Goal: Information Seeking & Learning: Learn about a topic

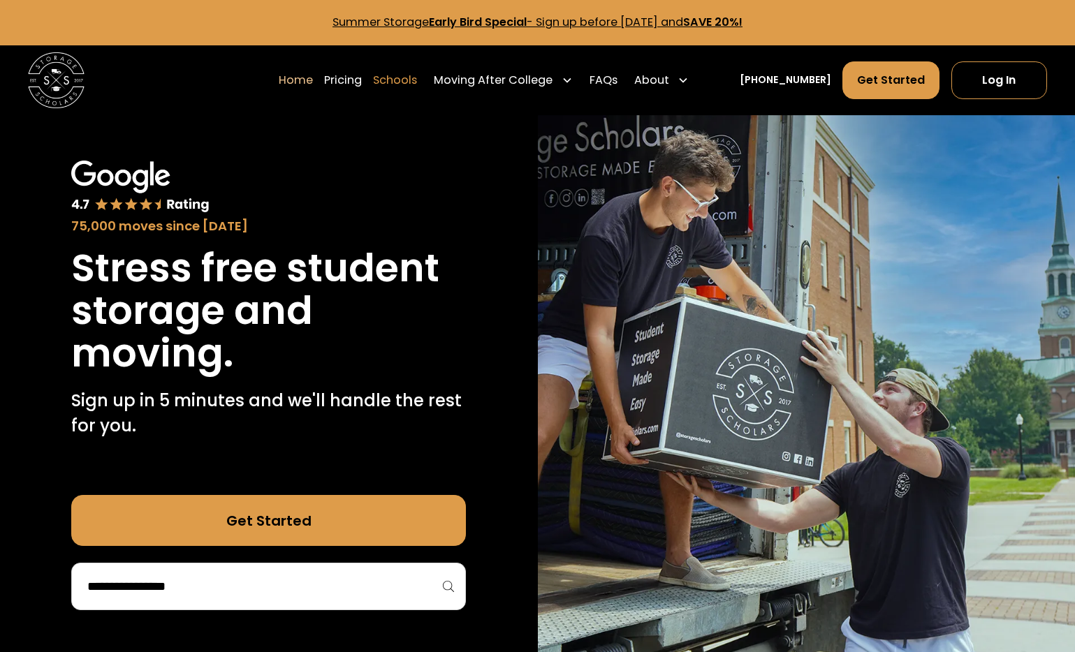
click at [417, 82] on link "Schools" at bounding box center [395, 80] width 44 height 39
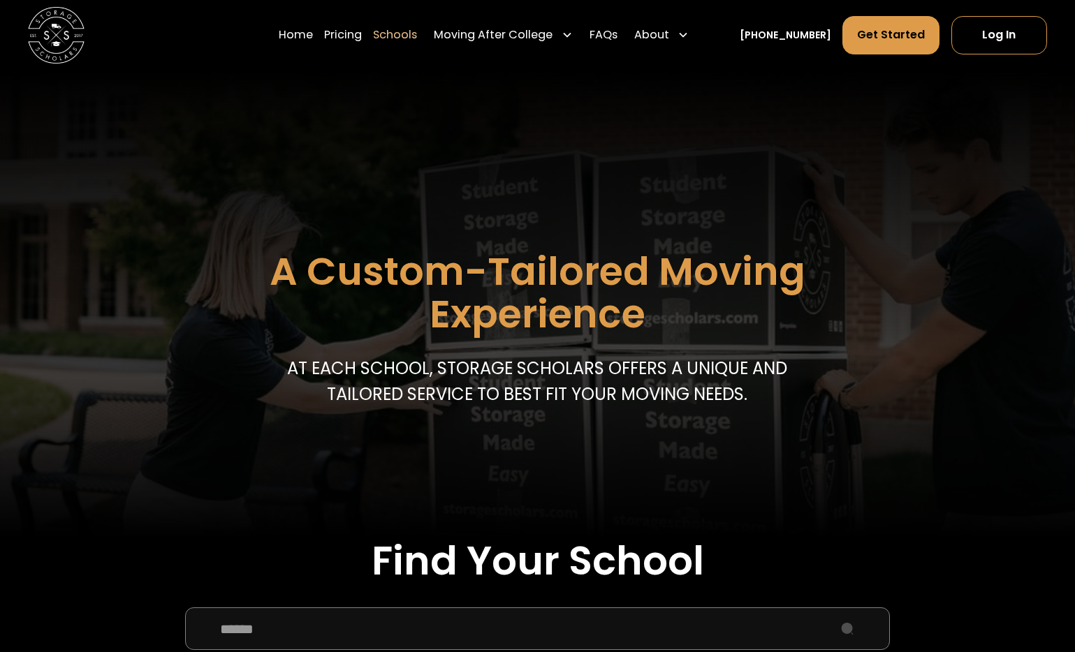
scroll to position [140, 0]
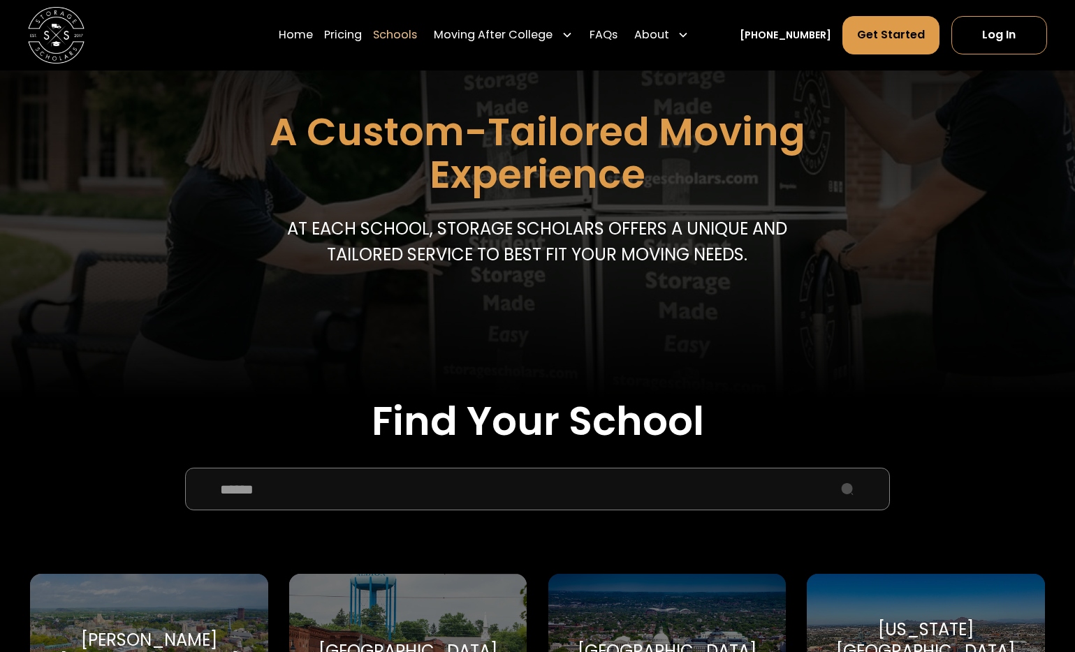
click at [328, 498] on input "School Select Form" at bounding box center [537, 489] width 705 height 43
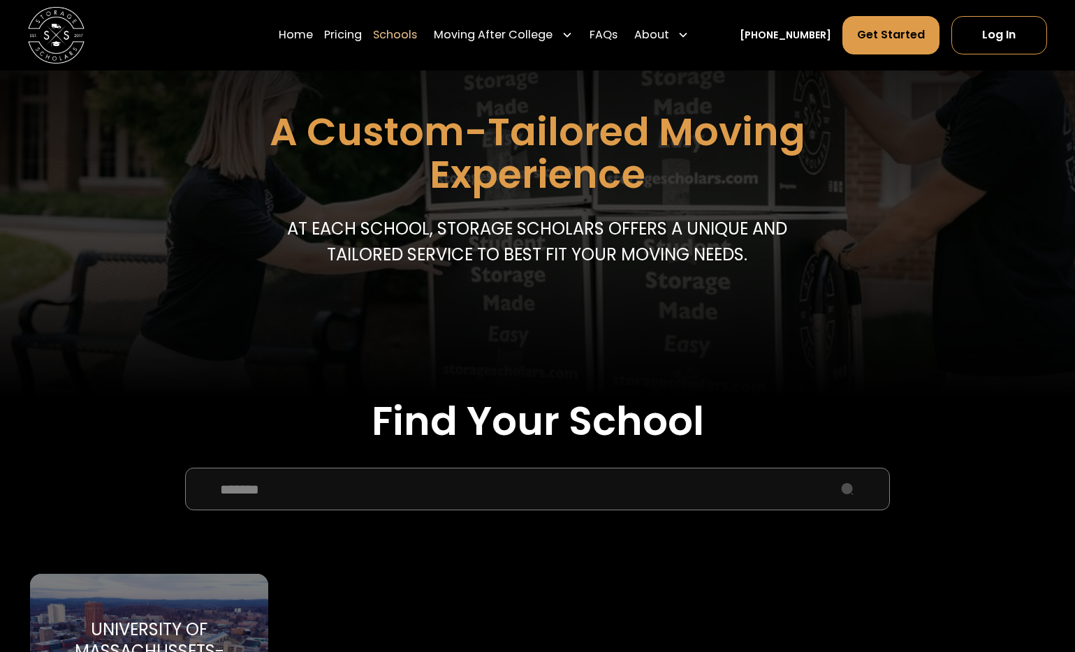
type input "*******"
click at [159, 615] on div "University of Massachussets-[GEOGRAPHIC_DATA]" at bounding box center [149, 651] width 238 height 155
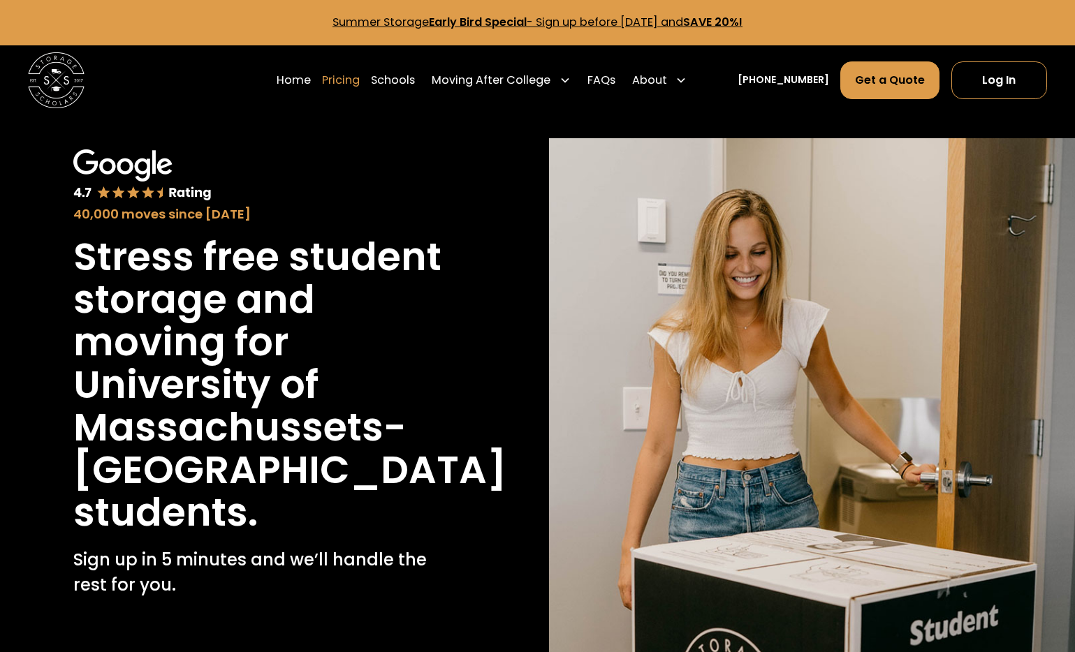
click at [353, 85] on link "Pricing" at bounding box center [341, 80] width 38 height 39
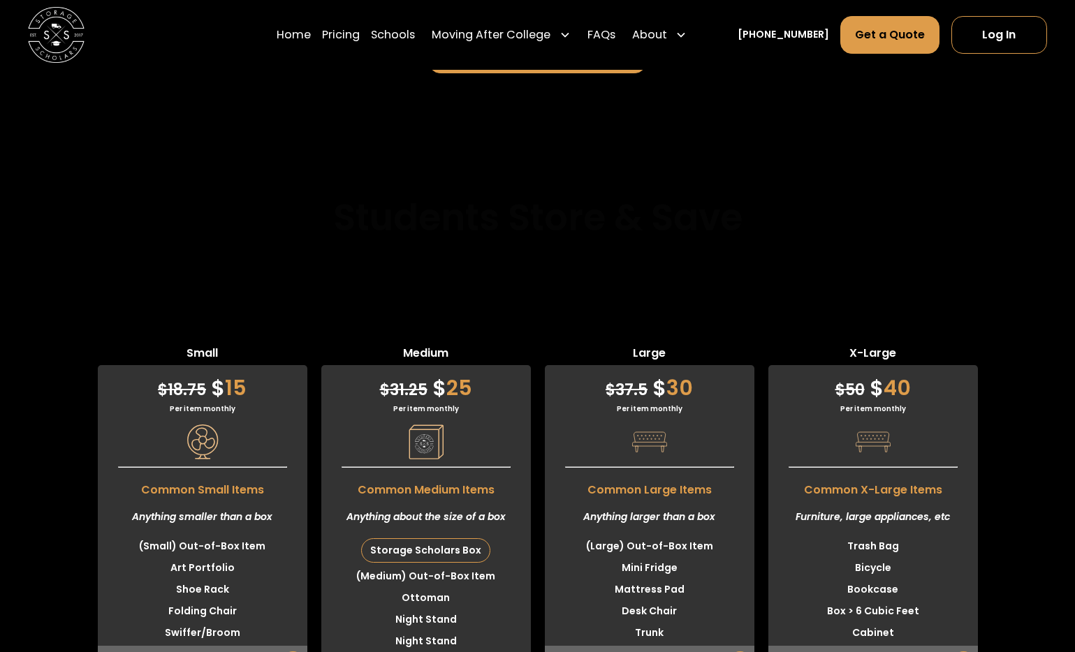
scroll to position [3436, 0]
